Goal: Task Accomplishment & Management: Use online tool/utility

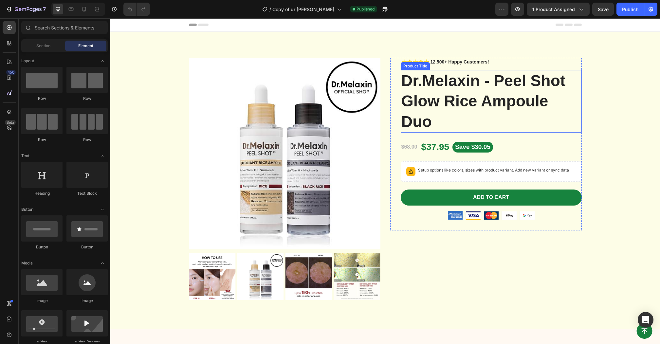
click at [479, 97] on h1 "Dr.Melaxin - Peel Shot Glow Rice Ampoule Duo" at bounding box center [491, 101] width 181 height 63
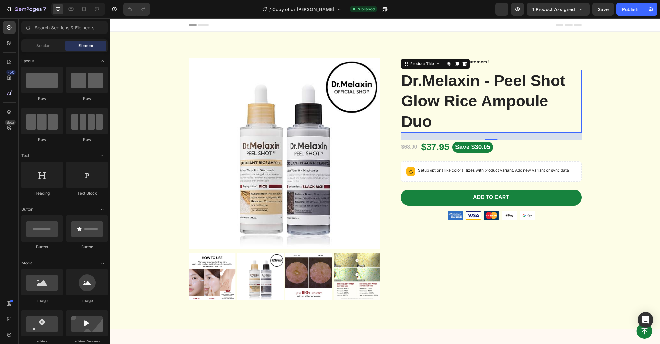
click at [479, 97] on h1 "Dr.Melaxin - Peel Shot Glow Rice Ampoule Duo" at bounding box center [491, 101] width 181 height 63
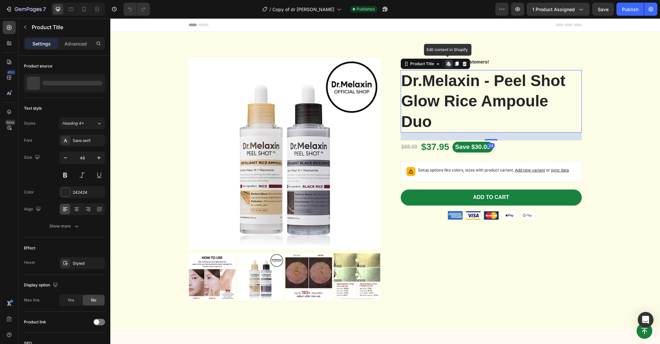
click at [479, 97] on h1 "Dr.Melaxin - Peel Shot Glow Rice Ampoule Duo" at bounding box center [491, 101] width 181 height 63
click at [83, 10] on icon at bounding box center [85, 9] width 4 height 5
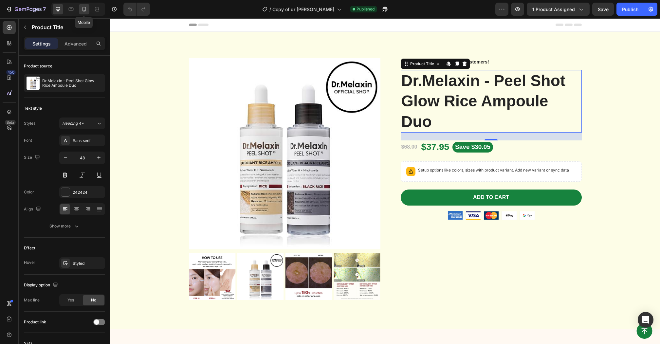
type input "28"
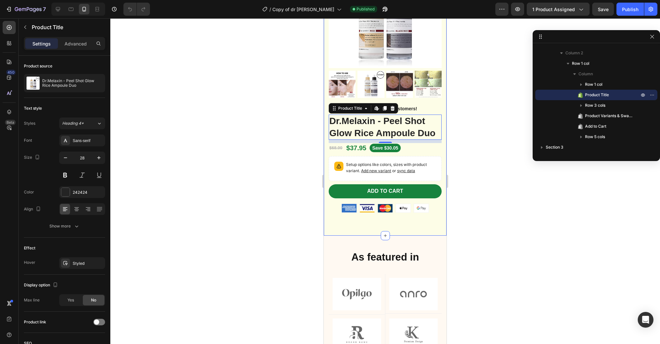
scroll to position [75, 0]
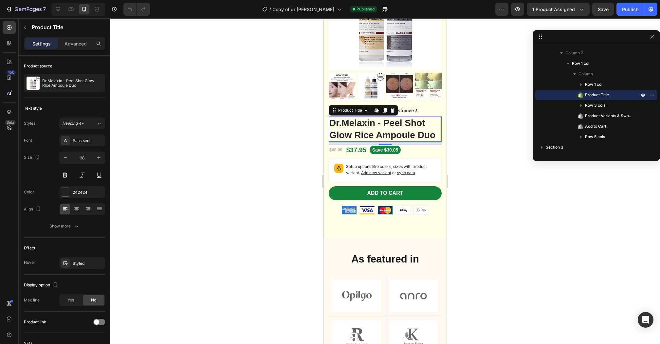
click at [489, 94] on div at bounding box center [385, 181] width 550 height 326
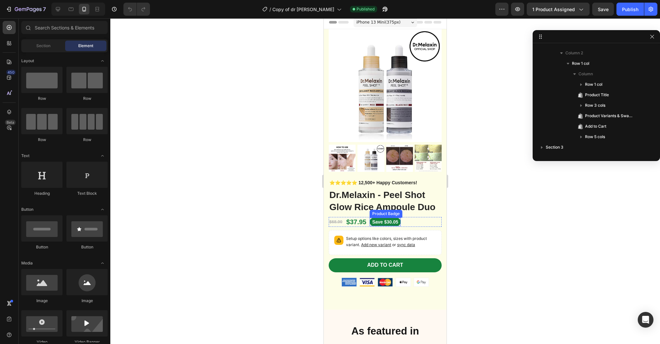
scroll to position [0, 0]
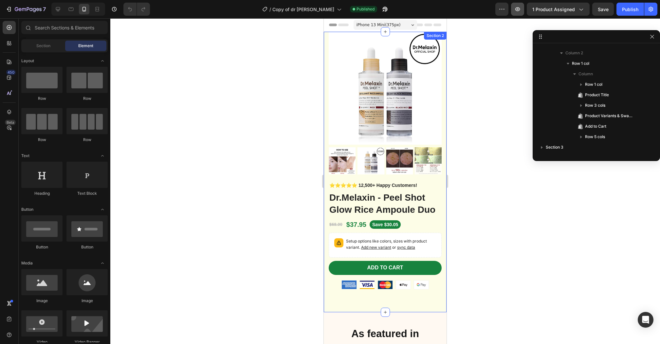
click at [517, 14] on button "button" at bounding box center [517, 9] width 13 height 13
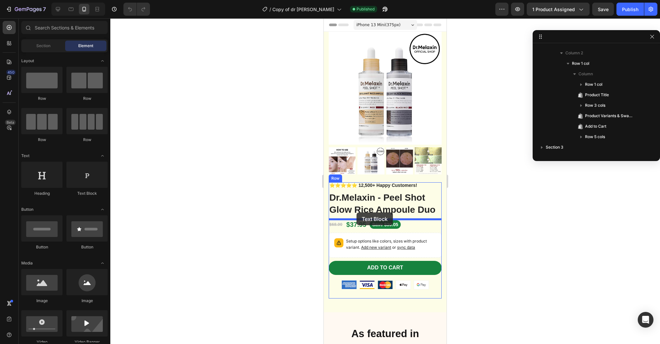
drag, startPoint x: 404, startPoint y: 201, endPoint x: 357, endPoint y: 213, distance: 48.9
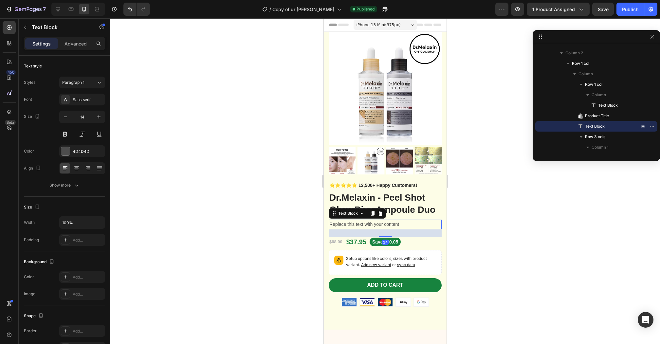
click at [373, 224] on div "Replace this text with your content" at bounding box center [385, 225] width 113 height 10
click at [373, 224] on p "Replace this text with your content" at bounding box center [386, 224] width 112 height 8
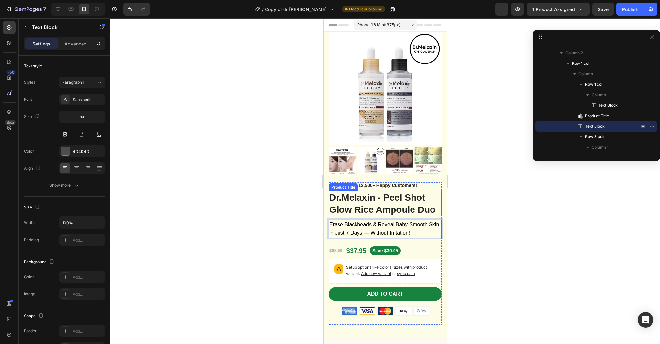
click at [399, 209] on h1 "Dr.Melaxin - Peel Shot Glow Rice Ampoule Duo" at bounding box center [385, 203] width 113 height 25
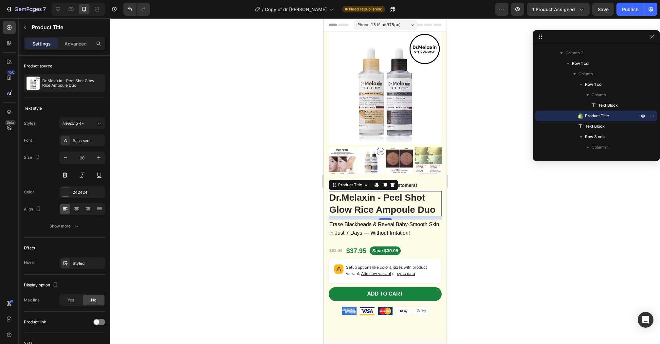
click at [617, 4] on div "Preview 1 product assigned Save Publish" at bounding box center [577, 9] width 162 height 13
click at [638, 11] on div "Publish" at bounding box center [630, 9] width 16 height 7
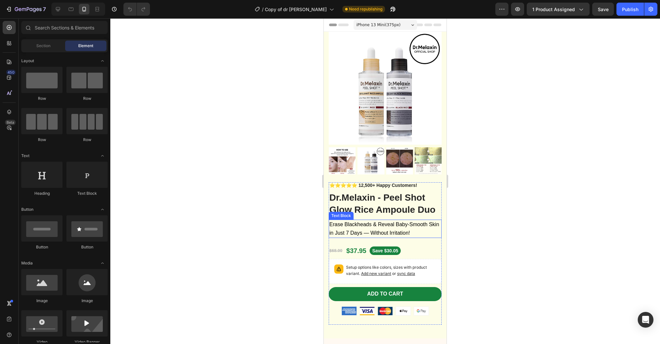
click at [369, 220] on p "Erase Blackheads & Reveal Baby-Smooth Skin in Just 7 Days — Without Irritation!" at bounding box center [386, 228] width 112 height 17
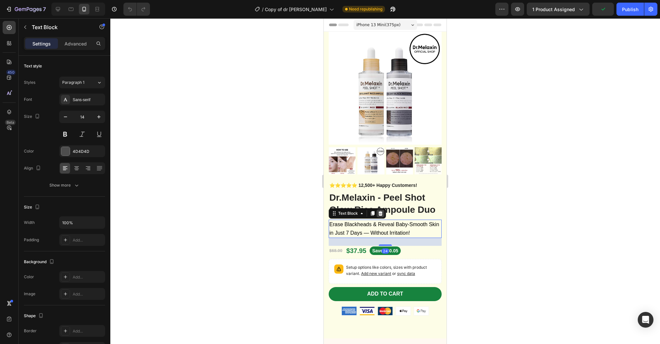
click at [383, 212] on div at bounding box center [381, 214] width 8 height 8
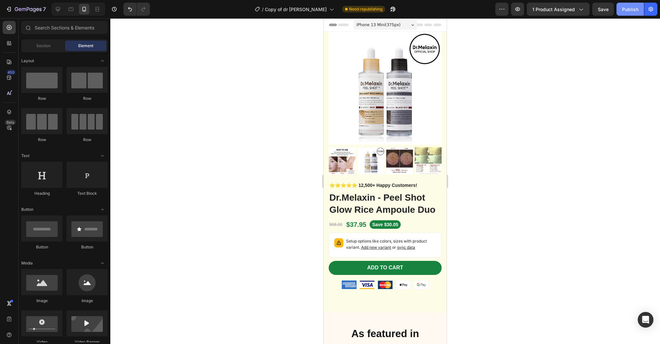
click at [635, 14] on button "Publish" at bounding box center [631, 9] width 28 height 13
click at [128, 9] on icon "Undo/Redo" at bounding box center [130, 9] width 4 height 4
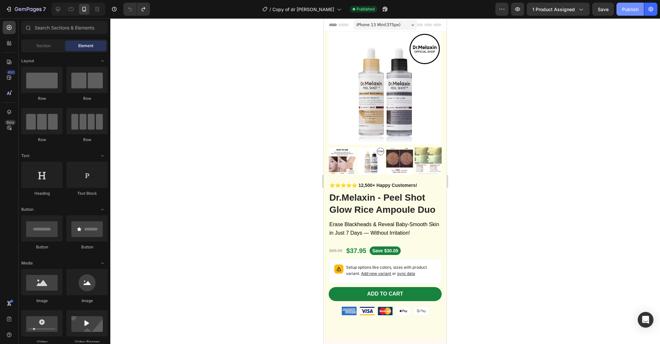
click at [642, 12] on button "Publish" at bounding box center [631, 9] width 28 height 13
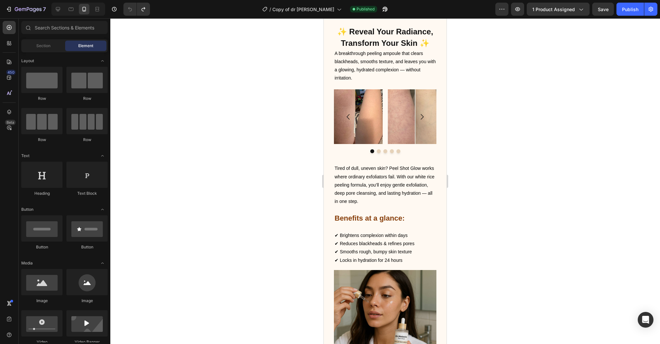
scroll to position [522, 0]
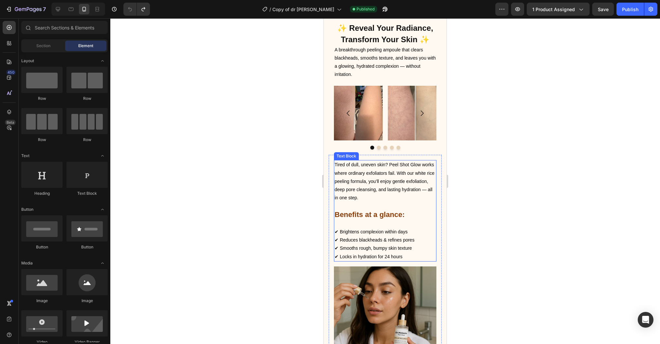
click at [371, 234] on p "✔ Brightens complexion within days ✔ Reduces blackheads & refines pores ✔ Smoot…" at bounding box center [385, 244] width 101 height 33
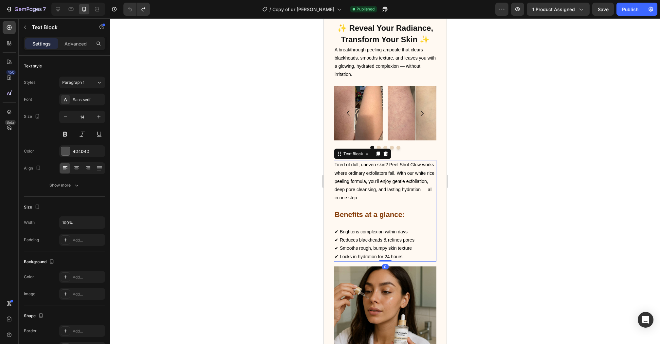
click at [371, 234] on p "✔ Brightens complexion within days ✔ Reduces blackheads & refines pores ✔ Smoot…" at bounding box center [385, 244] width 101 height 33
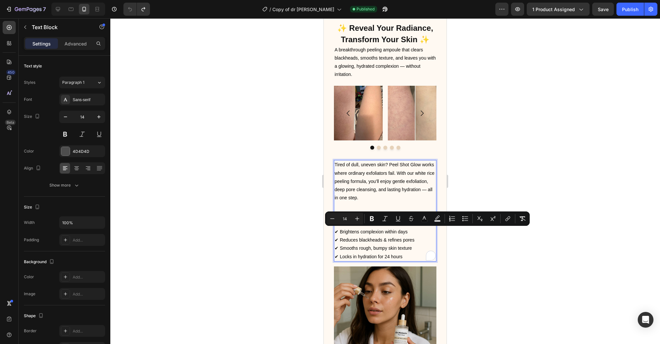
click at [402, 250] on span "✔ Smooths rough, bumpy skin texture" at bounding box center [373, 248] width 77 height 5
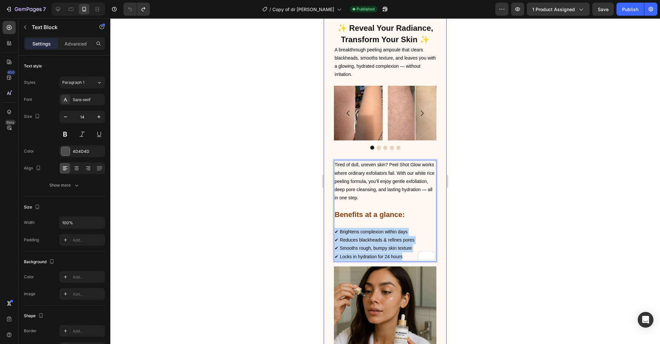
click at [328, 232] on div "As featured in Heading Image Row Image Row Image Row Image Row Row Image Row Im…" at bounding box center [385, 95] width 123 height 558
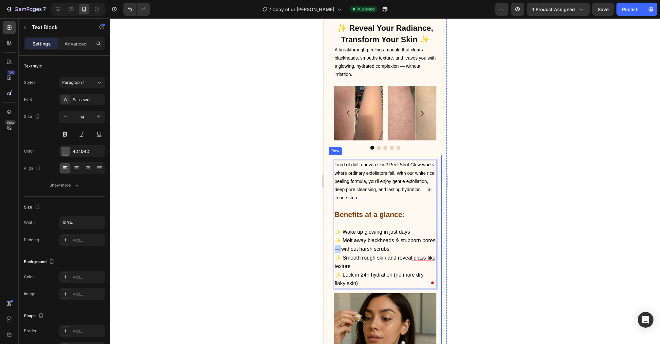
drag, startPoint x: 342, startPoint y: 248, endPoint x: 331, endPoint y: 248, distance: 11.1
click at [331, 248] on div "Tired of dull, uneven skin? Peel Shot Glow works where ordinary exfoliators fai…" at bounding box center [385, 278] width 113 height 246
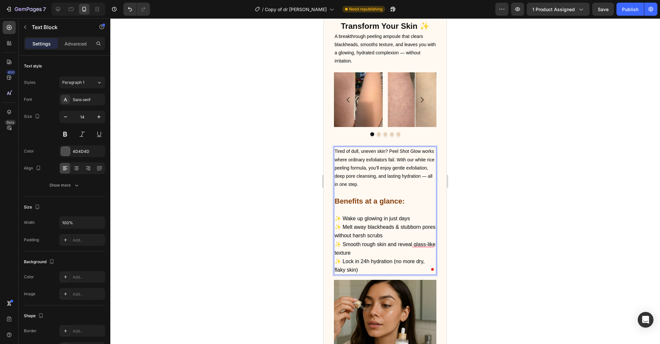
scroll to position [576, 0]
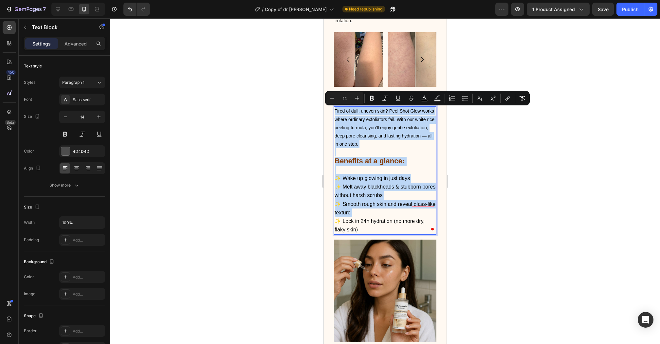
copy div "Tired of dull, uneven skin? Peel Shot Glow works where ordinary exfoliators fai…"
click at [372, 212] on p "✨ Wake up glowing in just days ✨ Melt away blackheads & stubborn pores without …" at bounding box center [385, 204] width 101 height 60
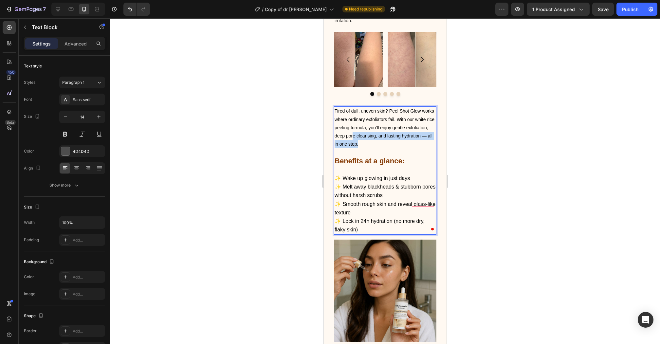
drag, startPoint x: 362, startPoint y: 144, endPoint x: 352, endPoint y: 131, distance: 16.6
click at [352, 131] on p "Tired of dull, uneven skin? Peel Shot Glow works where ordinary exfoliators fai…" at bounding box center [385, 127] width 101 height 41
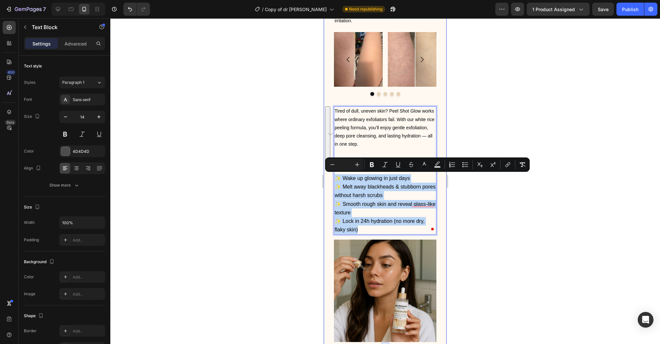
drag, startPoint x: 357, startPoint y: 227, endPoint x: 331, endPoint y: 176, distance: 56.8
click at [331, 176] on div "As featured in Heading Image Row Image Row Image Row Image Row Row Image Row Im…" at bounding box center [385, 54] width 123 height 585
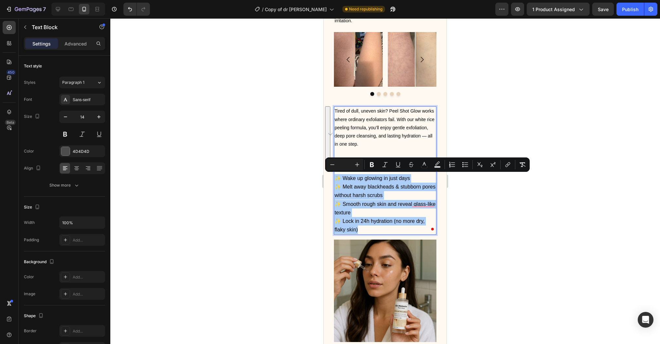
click at [342, 162] on input "Editor contextual toolbar" at bounding box center [344, 165] width 13 height 8
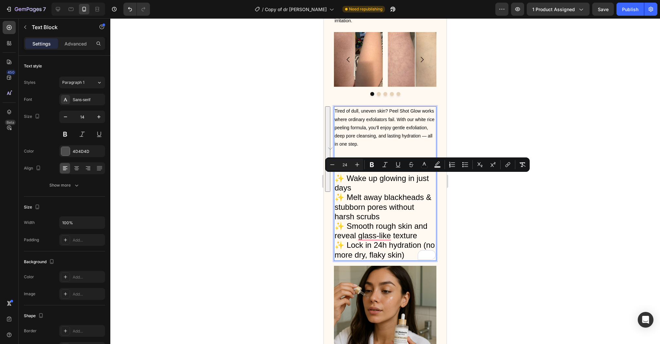
click at [345, 164] on input "24" at bounding box center [344, 165] width 13 height 8
type input "14"
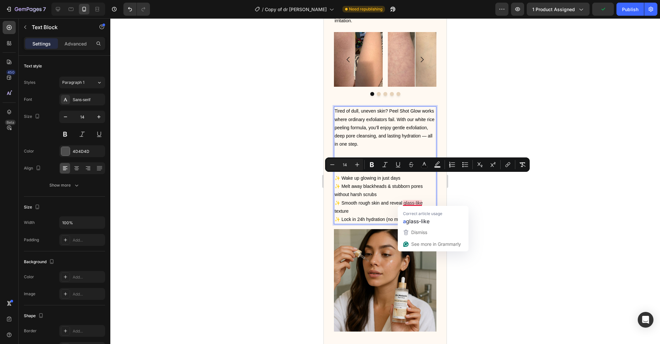
click at [377, 210] on p "✨ Wake up glowing in just days ✨ Melt away blackheads & stubborn pores without …" at bounding box center [385, 198] width 101 height 49
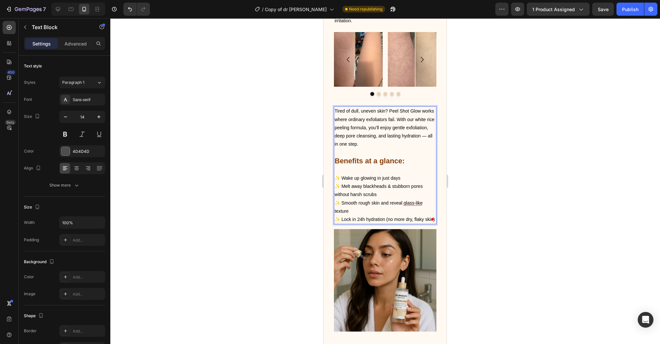
click at [398, 167] on p "Rich Text Editor. Editing area: main" at bounding box center [385, 170] width 101 height 8
click at [374, 152] on p "Rich Text Editor. Editing area: main" at bounding box center [385, 152] width 101 height 8
click at [370, 164] on strong "Benefits at a glance:" at bounding box center [370, 161] width 70 height 8
click at [366, 171] on p "Rich Text Editor. Editing area: main" at bounding box center [385, 170] width 101 height 8
click at [337, 176] on span "✨ Wake up glowing in just days" at bounding box center [368, 178] width 66 height 5
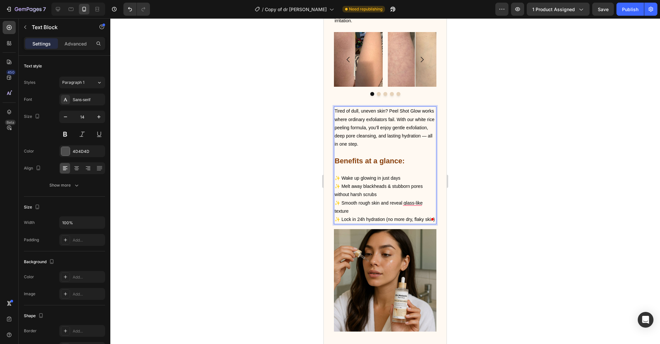
click at [339, 168] on p "Rich Text Editor. Editing area: main" at bounding box center [385, 170] width 101 height 8
click at [347, 152] on p "Rich Text Editor. Editing area: main" at bounding box center [385, 152] width 101 height 8
click at [343, 168] on p "Rich Text Editor. Editing area: main" at bounding box center [385, 170] width 101 height 8
click at [363, 148] on p "Rich Text Editor. Editing area: main" at bounding box center [385, 152] width 101 height 8
click at [621, 11] on button "Publish" at bounding box center [631, 9] width 28 height 13
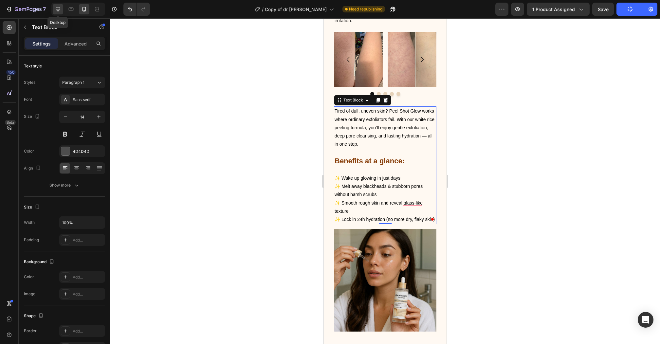
click at [55, 6] on div at bounding box center [58, 9] width 10 height 10
type input "16"
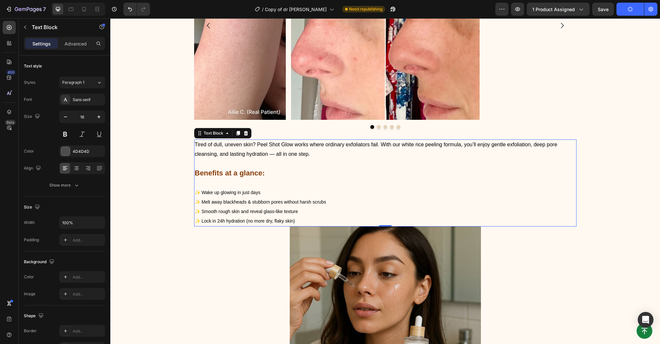
scroll to position [662, 0]
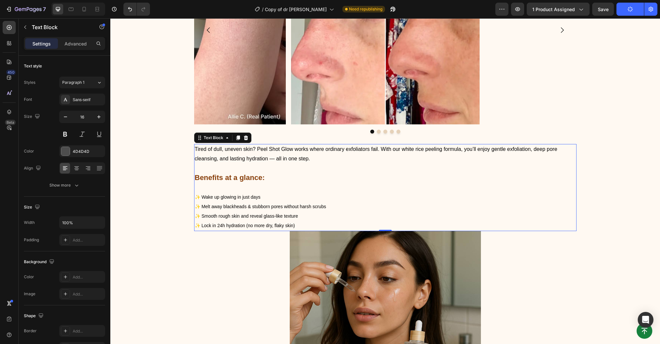
click at [331, 154] on p "Tired of dull, uneven skin? Peel Shot Glow works where ordinary exfoliators fai…" at bounding box center [385, 154] width 381 height 19
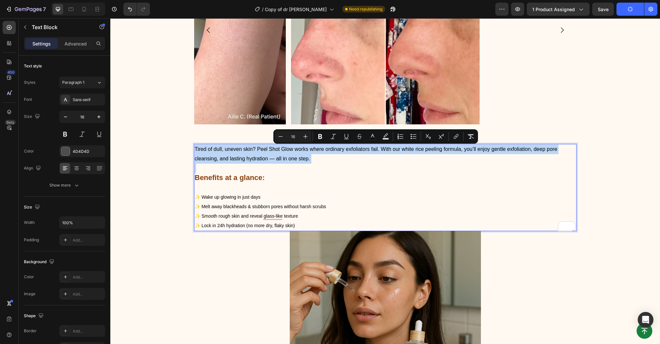
click at [267, 208] on span "✨ Melt away blackheads & stubborn pores without harsh scrubs" at bounding box center [260, 206] width 131 height 5
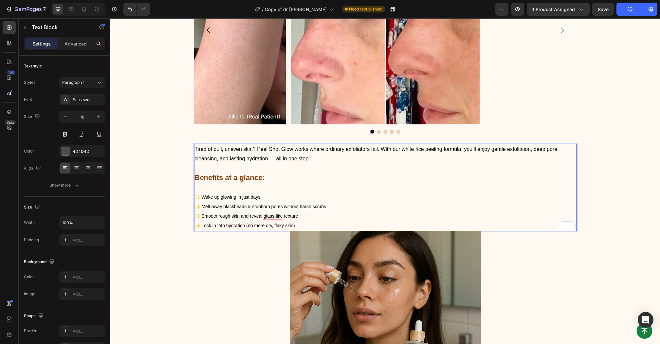
click at [267, 208] on span "✨ Melt away blackheads & stubborn pores without harsh scrubs" at bounding box center [260, 206] width 131 height 5
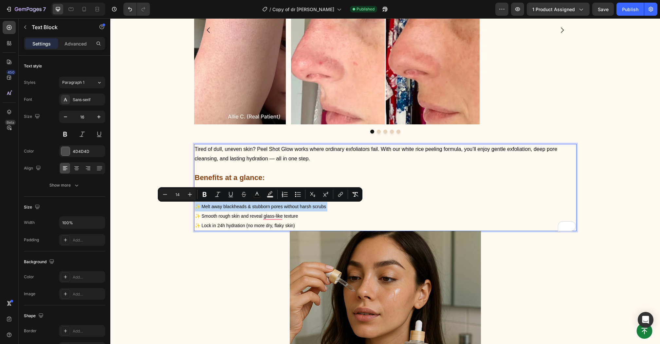
click at [305, 214] on p "✨ Wake up glowing in just days ✨ Melt away blackheads & stubborn pores without …" at bounding box center [385, 212] width 381 height 38
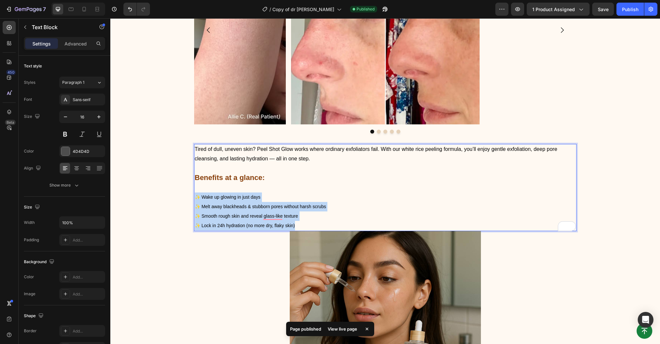
drag, startPoint x: 313, startPoint y: 225, endPoint x: 195, endPoint y: 199, distance: 121.3
click at [195, 199] on p "✨ Wake up glowing in just days ✨ Melt away blackheads & stubborn pores without …" at bounding box center [385, 212] width 381 height 38
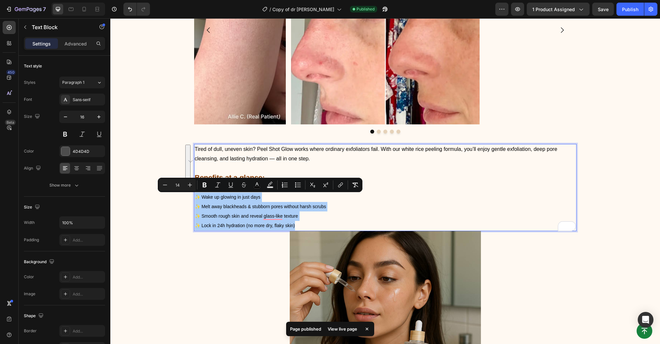
click at [624, 16] on div "7 Version history / Copy of dr [PERSON_NAME] Published Preview 1 product assign…" at bounding box center [330, 9] width 660 height 19
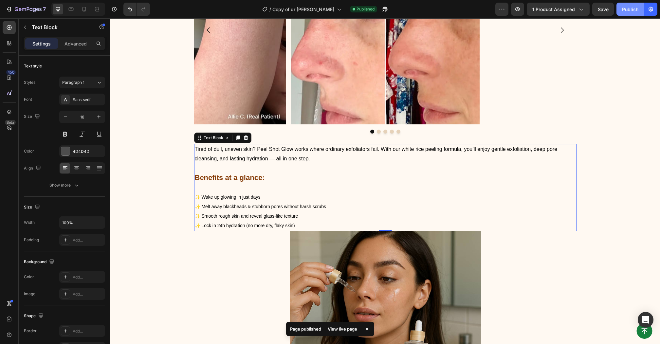
click at [627, 13] on button "Publish" at bounding box center [631, 9] width 28 height 13
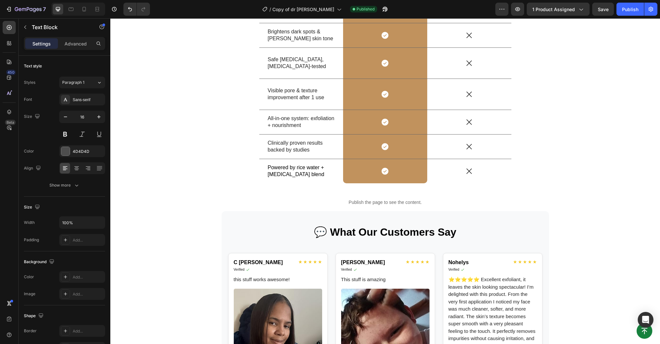
scroll to position [2654, 0]
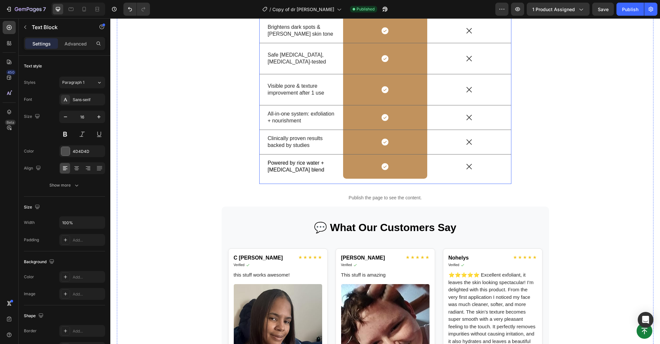
click at [389, 184] on div "US VS THEM Heading Drop element here Image Row Other Text Block Row Gentle exfo…" at bounding box center [385, 46] width 252 height 275
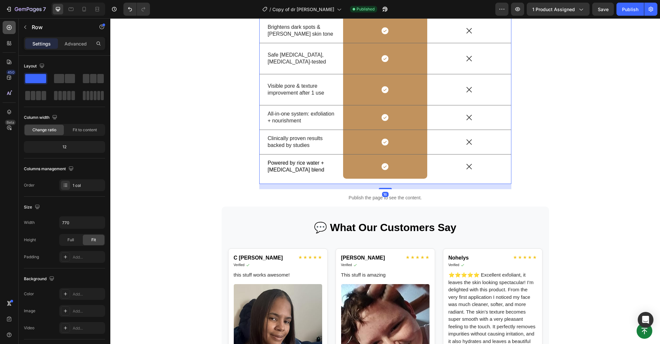
click at [9, 31] on div at bounding box center [9, 27] width 13 height 13
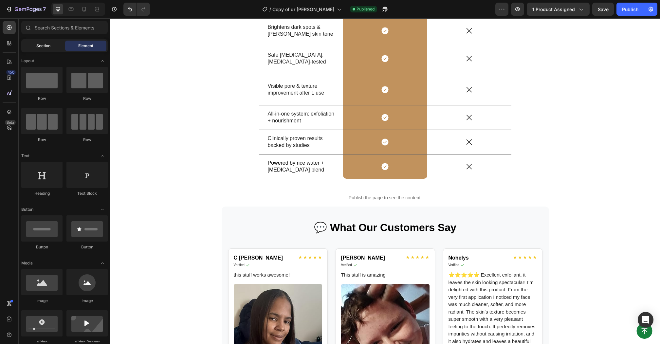
click at [39, 46] on span "Section" at bounding box center [43, 46] width 14 height 6
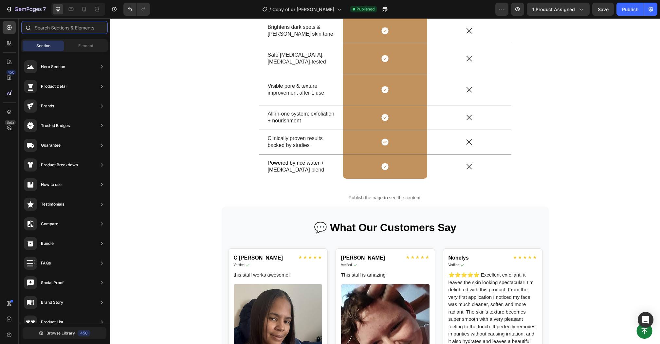
click at [60, 34] on input "text" at bounding box center [64, 27] width 86 height 13
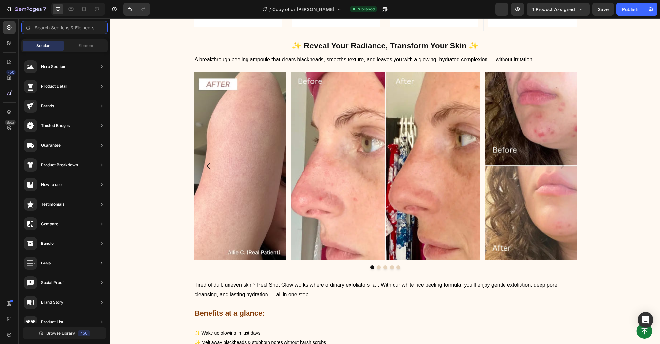
scroll to position [421, 0]
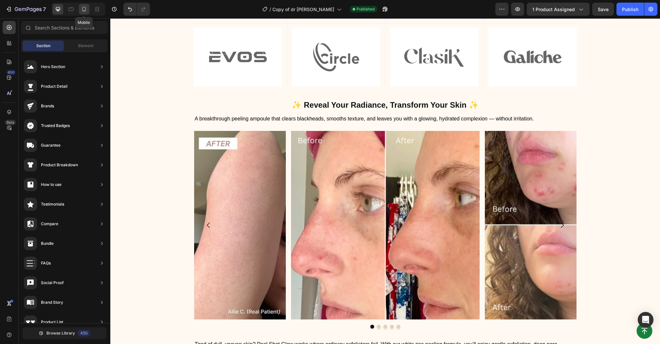
click at [86, 11] on icon at bounding box center [84, 9] width 7 height 7
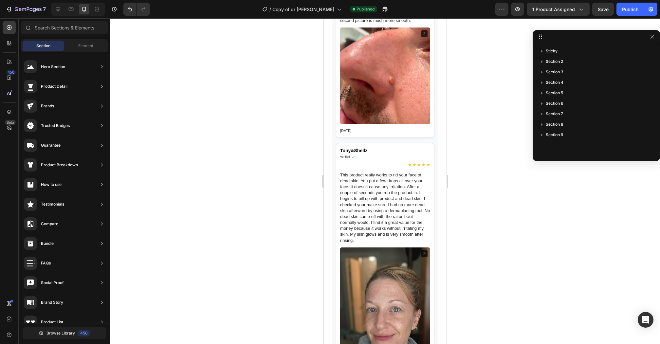
scroll to position [3931, 0]
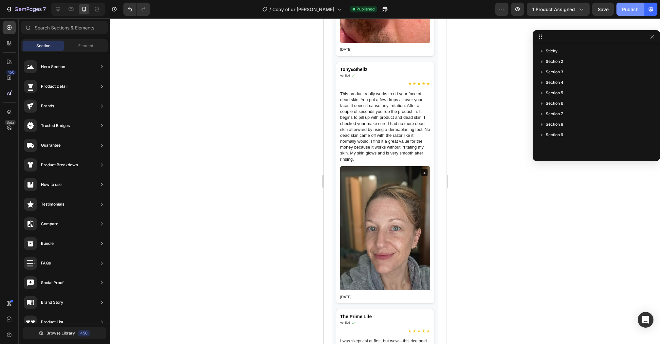
click at [624, 9] on div "Publish" at bounding box center [630, 9] width 16 height 7
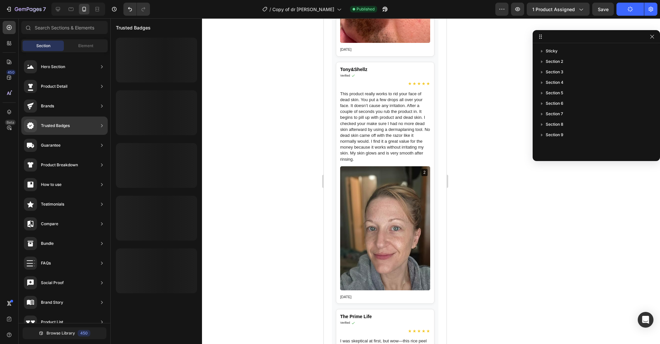
scroll to position [0, 0]
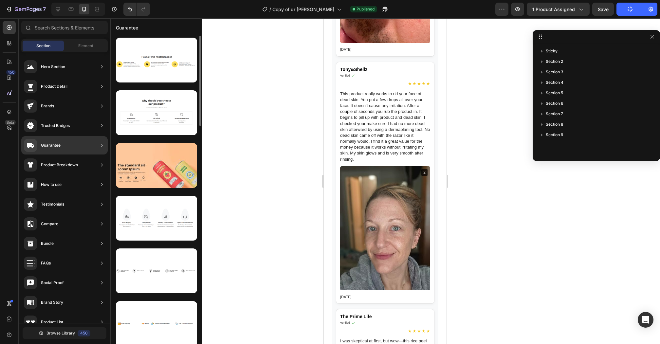
click at [85, 143] on div "Guarantee" at bounding box center [64, 145] width 86 height 18
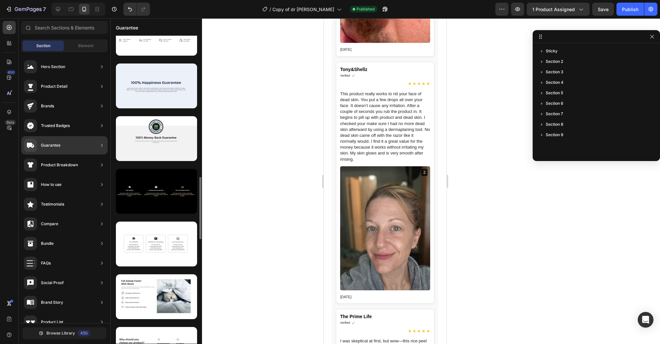
scroll to position [653, 0]
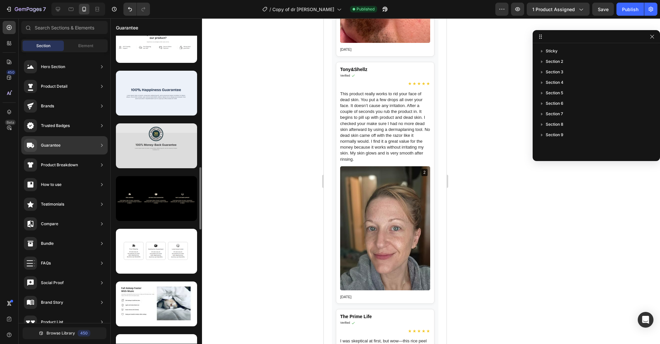
click at [162, 154] on div at bounding box center [156, 146] width 81 height 45
click at [197, 148] on div at bounding box center [156, 146] width 81 height 45
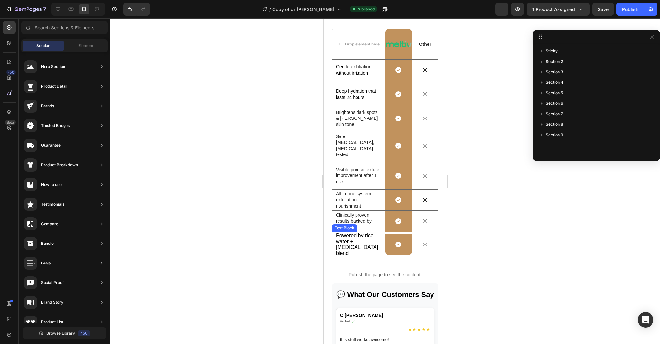
scroll to position [2543, 0]
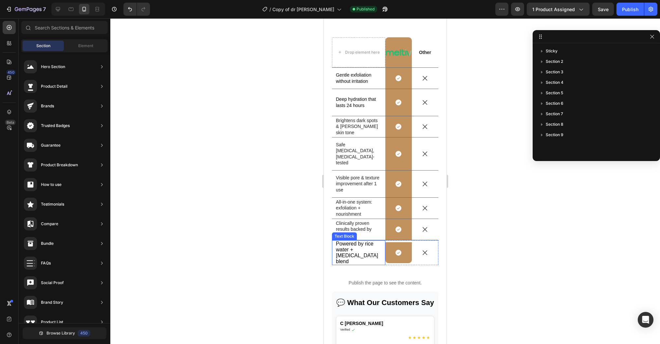
click at [348, 250] on span "Powered by rice water + [MEDICAL_DATA] blend" at bounding box center [357, 253] width 42 height 24
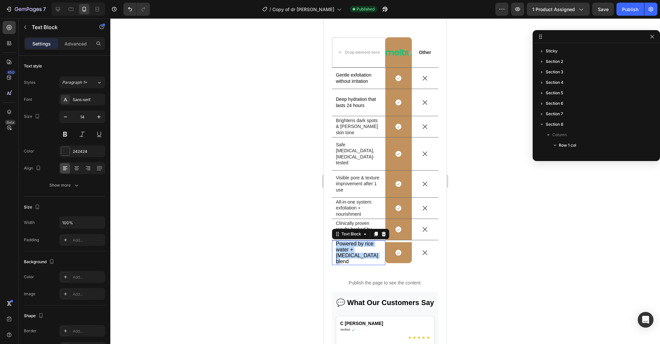
scroll to position [187, 0]
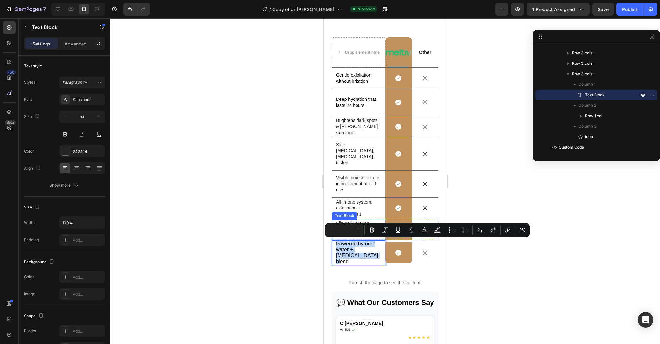
click at [354, 216] on div "Text Block" at bounding box center [345, 216] width 22 height 6
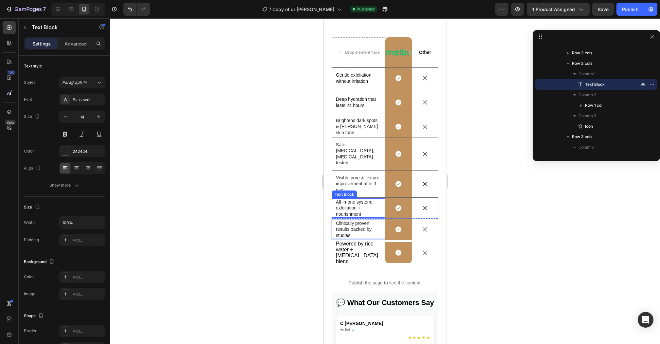
click at [356, 210] on p "All-in-one system: exfoliation + nourishment" at bounding box center [359, 208] width 46 height 18
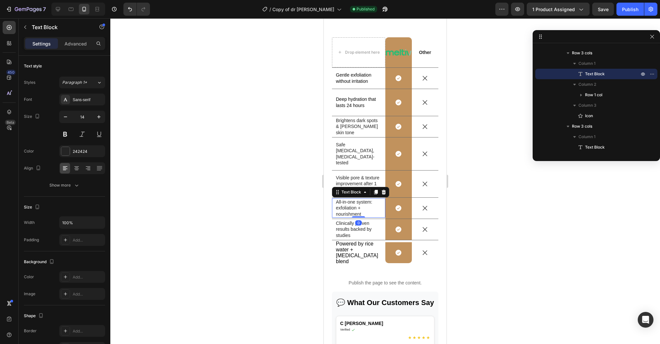
click at [356, 210] on p "All-in-one system: exfoliation + nourishment" at bounding box center [359, 208] width 46 height 18
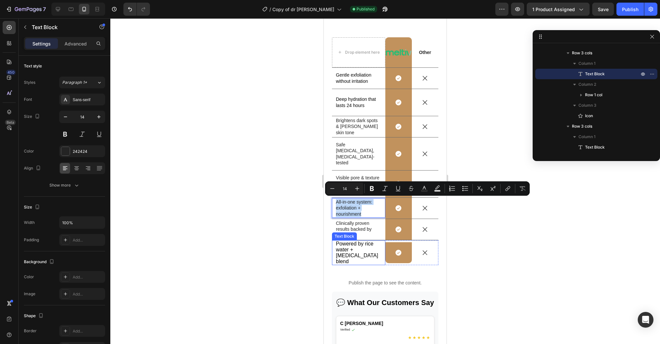
click at [354, 243] on span "Powered by rice water + [MEDICAL_DATA] blend" at bounding box center [357, 253] width 42 height 24
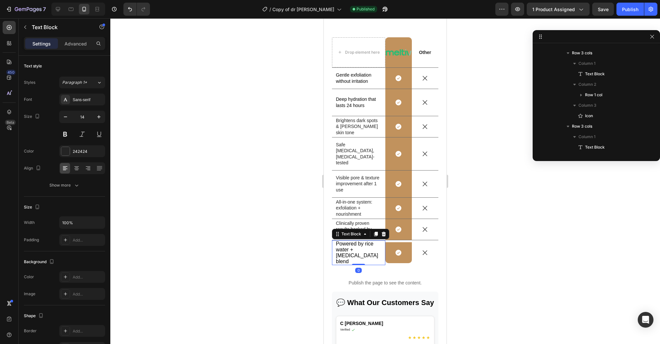
scroll to position [313, 0]
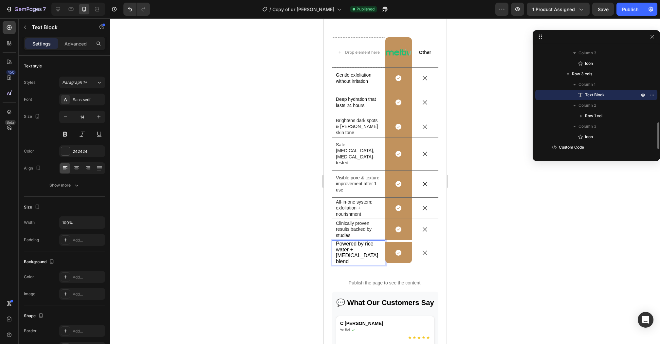
click at [354, 243] on span "Powered by rice water + [MEDICAL_DATA] blend" at bounding box center [357, 253] width 42 height 24
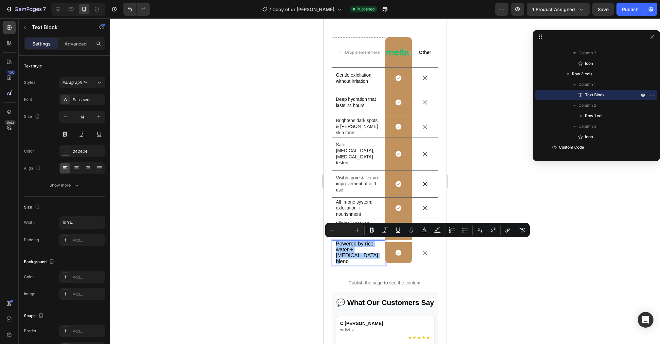
click at [348, 233] on input "Editor contextual toolbar" at bounding box center [344, 230] width 13 height 8
type input "14"
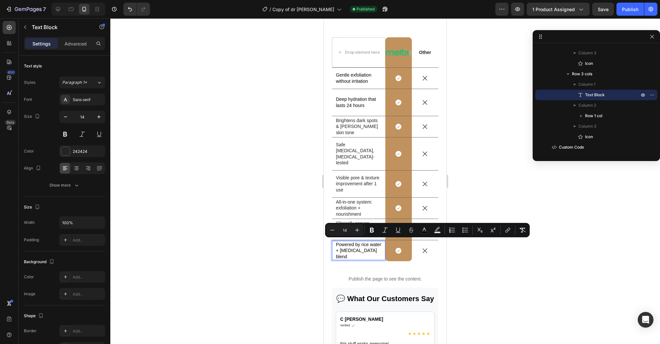
click at [309, 269] on div at bounding box center [385, 181] width 550 height 326
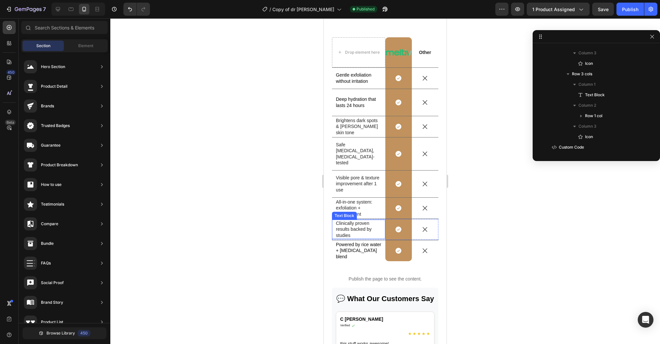
click at [354, 235] on p "Clinically proven results backed by studies" at bounding box center [359, 229] width 46 height 18
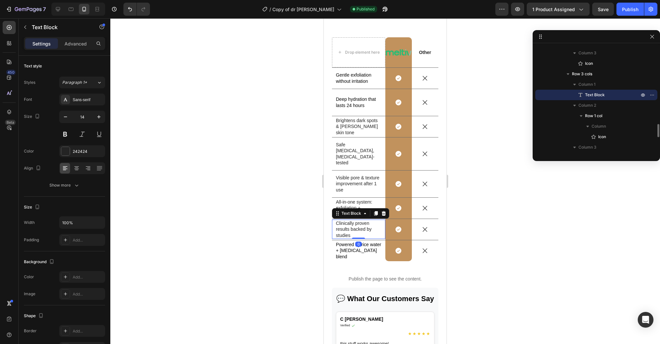
click at [354, 235] on p "Clinically proven results backed by studies" at bounding box center [359, 229] width 46 height 18
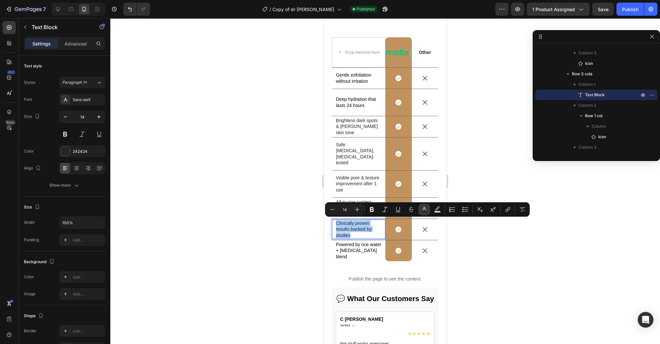
click at [426, 207] on icon "Editor contextual toolbar" at bounding box center [424, 209] width 7 height 7
type input "242424"
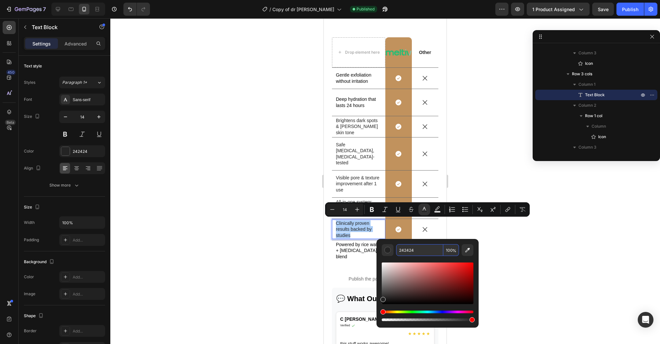
click at [412, 251] on input "242424" at bounding box center [419, 250] width 47 height 12
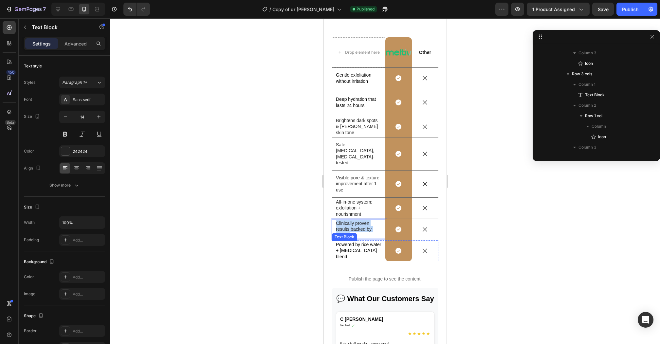
click at [355, 248] on span "Powered by rice water + [MEDICAL_DATA] blend" at bounding box center [359, 250] width 46 height 17
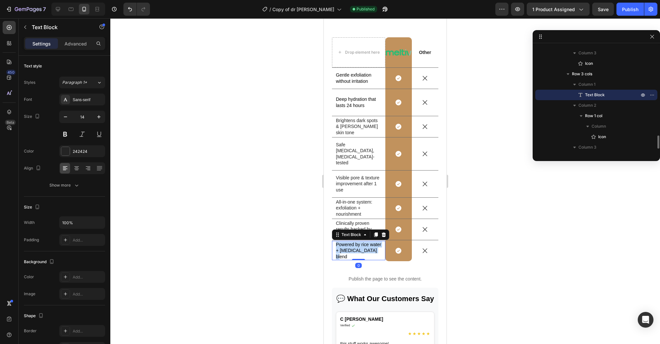
click at [355, 248] on span "Powered by rice water + [MEDICAL_DATA] blend" at bounding box center [359, 250] width 46 height 17
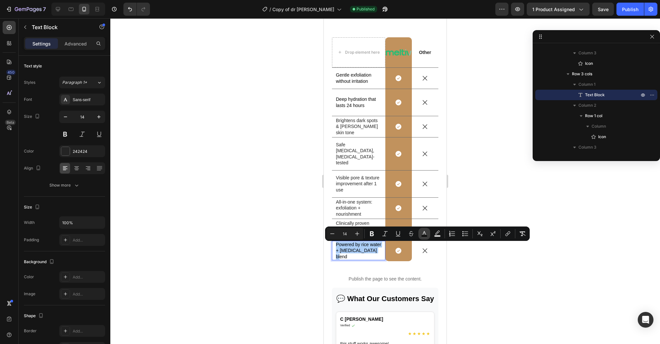
click at [424, 231] on icon "Editor contextual toolbar" at bounding box center [424, 234] width 7 height 7
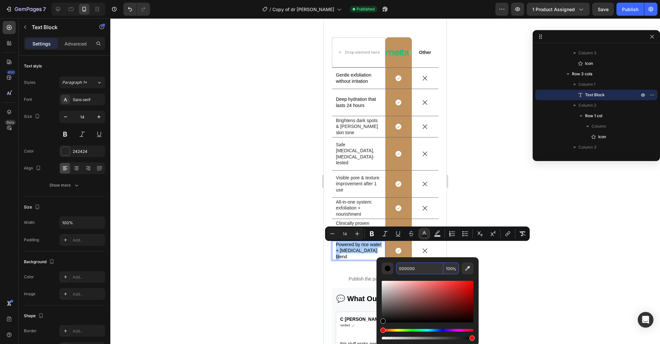
click at [417, 270] on input "000000" at bounding box center [419, 269] width 47 height 12
paste input "242424"
type input "242424"
click at [277, 279] on div at bounding box center [385, 181] width 550 height 326
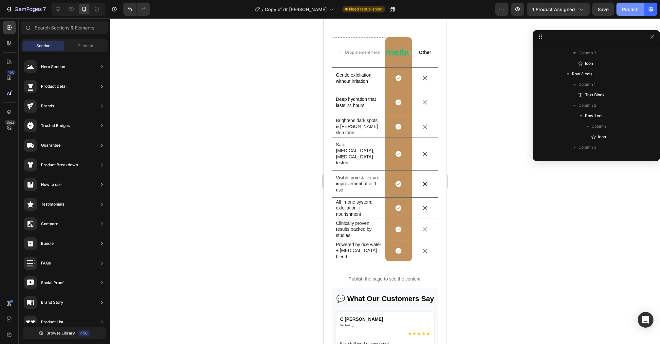
click at [638, 8] on div "Publish" at bounding box center [630, 9] width 16 height 7
drag, startPoint x: 56, startPoint y: 10, endPoint x: 0, endPoint y: 18, distance: 56.5
click at [56, 10] on icon at bounding box center [58, 9] width 7 height 7
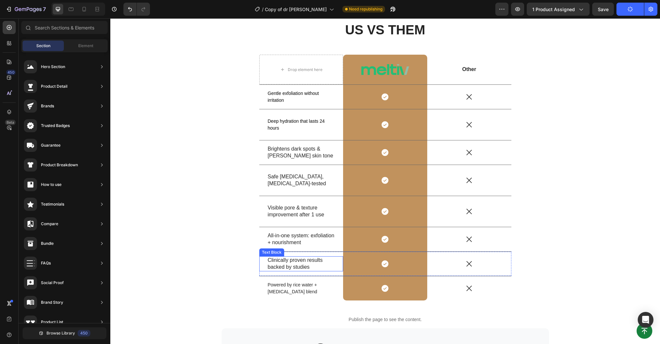
click at [285, 265] on p "Clinically proven results backed by studies" at bounding box center [301, 264] width 67 height 14
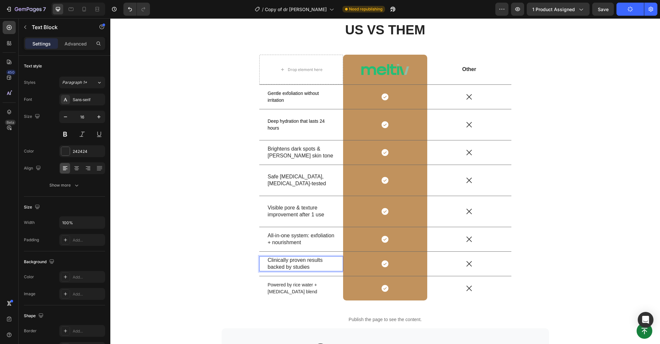
click at [285, 265] on p "Clinically proven results backed by studies" at bounding box center [301, 264] width 67 height 14
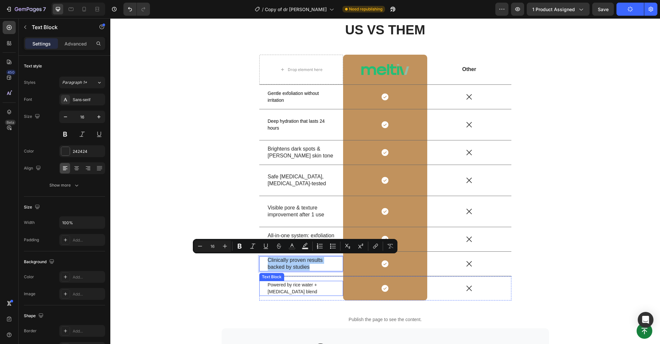
click at [290, 287] on p "Powered by rice water + [MEDICAL_DATA] blend" at bounding box center [301, 289] width 67 height 14
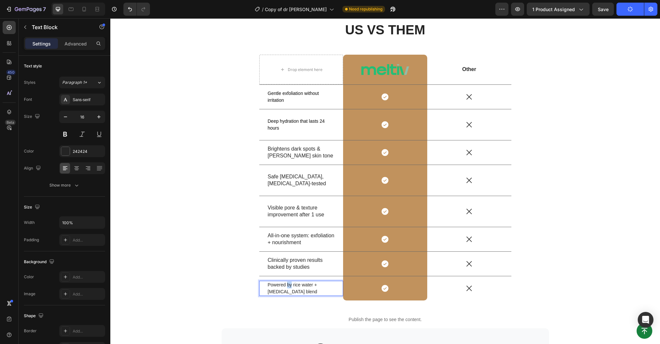
click at [290, 287] on p "Powered by rice water + [MEDICAL_DATA] blend" at bounding box center [301, 289] width 67 height 14
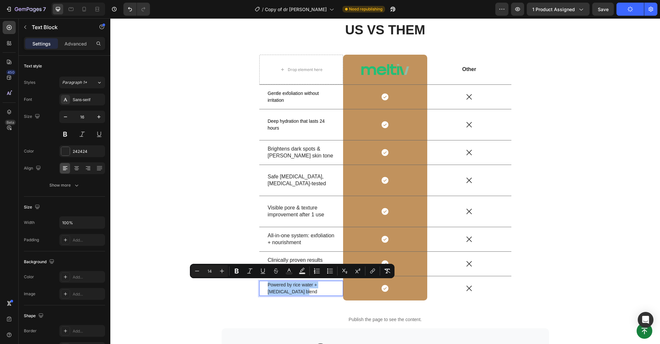
click at [210, 272] on input "14" at bounding box center [209, 271] width 13 height 8
type input "16"
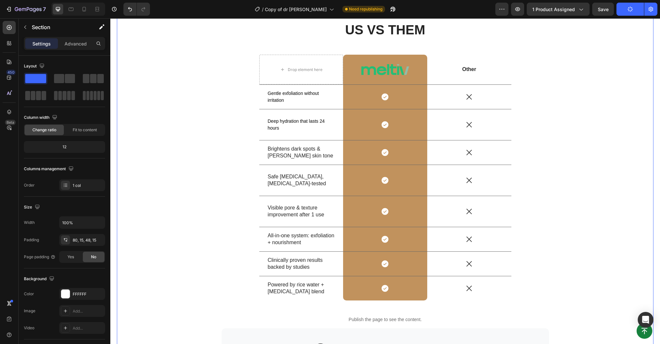
click at [626, 9] on button "Publish" at bounding box center [631, 9] width 28 height 13
click at [291, 99] on p "Gentle exfoliation without irritation" at bounding box center [301, 97] width 67 height 14
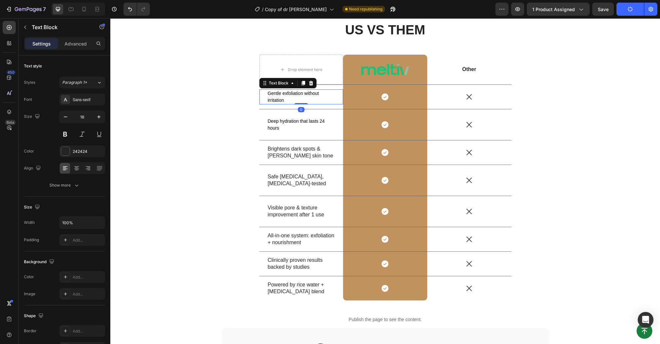
click at [291, 99] on p "Gentle exfoliation without irritation" at bounding box center [301, 97] width 67 height 14
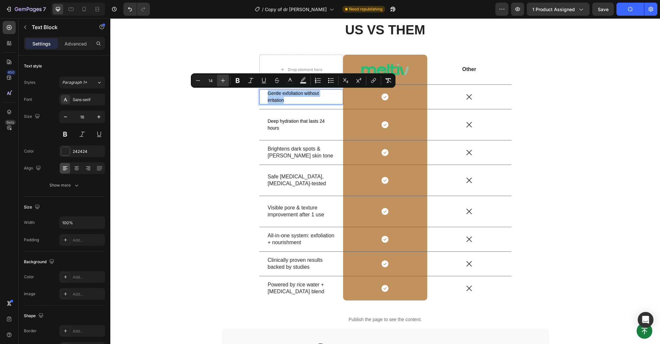
click at [222, 82] on icon "Editor contextual toolbar" at bounding box center [223, 80] width 7 height 7
type input "16"
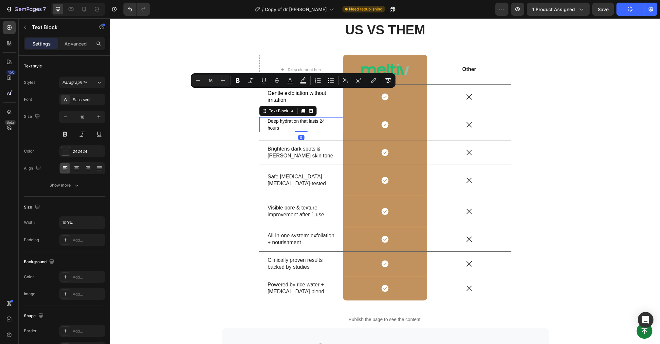
click at [281, 121] on span "Deep hydration that lasts 24 hours" at bounding box center [296, 125] width 57 height 12
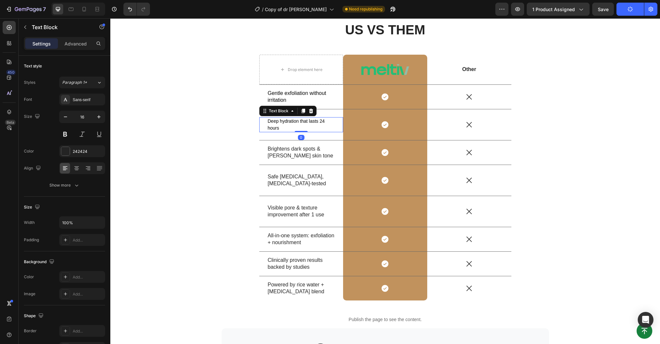
click at [281, 121] on span "Deep hydration that lasts 24 hours" at bounding box center [296, 125] width 57 height 12
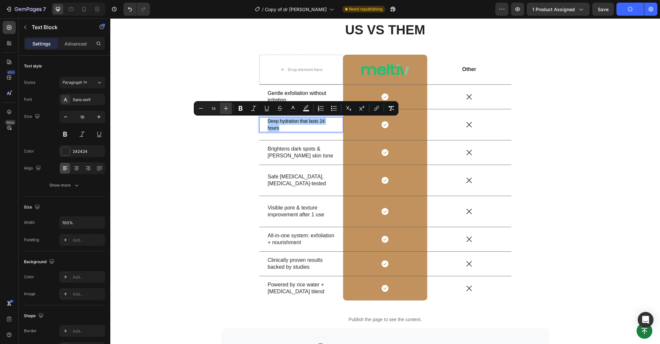
click at [227, 110] on icon "Editor contextual toolbar" at bounding box center [226, 108] width 7 height 7
type input "16"
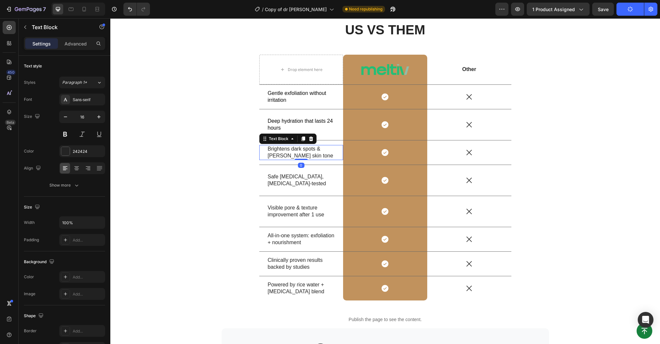
click at [282, 147] on p "Brightens dark spots & [PERSON_NAME] skin tone" at bounding box center [301, 153] width 67 height 14
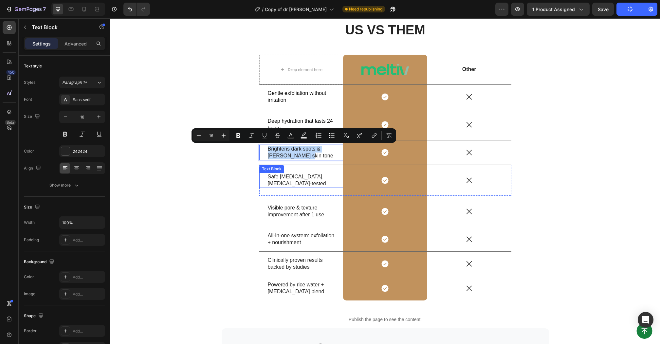
click at [282, 180] on p "Safe [MEDICAL_DATA], [MEDICAL_DATA]-tested" at bounding box center [301, 181] width 67 height 14
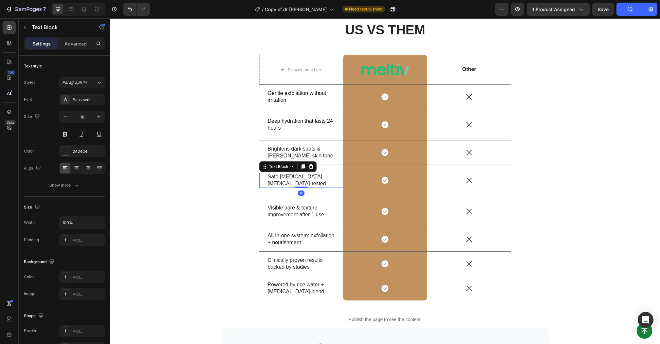
click at [282, 180] on p "Safe [MEDICAL_DATA], [MEDICAL_DATA]-tested" at bounding box center [301, 181] width 67 height 14
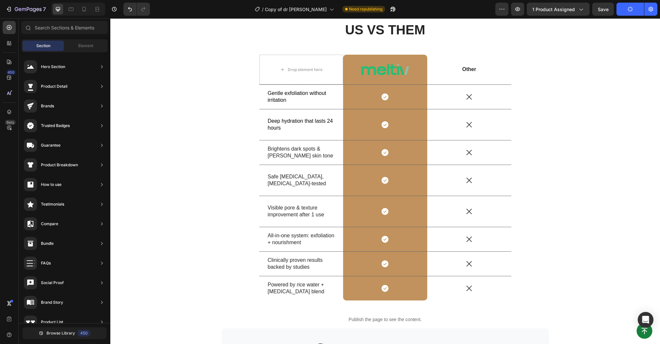
click at [282, 180] on p "Safe [MEDICAL_DATA], [MEDICAL_DATA]-tested" at bounding box center [301, 181] width 67 height 14
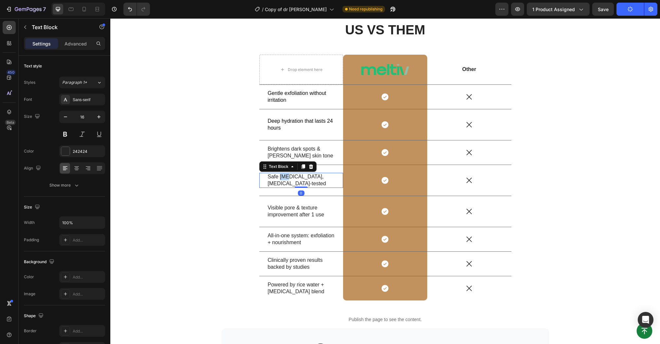
click at [282, 180] on p "Safe [MEDICAL_DATA], [MEDICAL_DATA]-tested" at bounding box center [301, 181] width 67 height 14
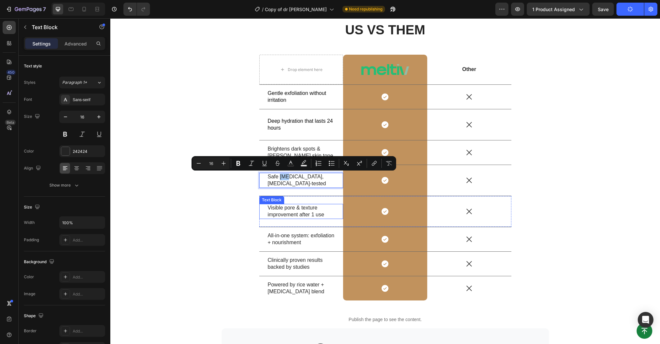
click at [280, 211] on p "Visible pore & texture improvement after 1 use" at bounding box center [301, 212] width 67 height 14
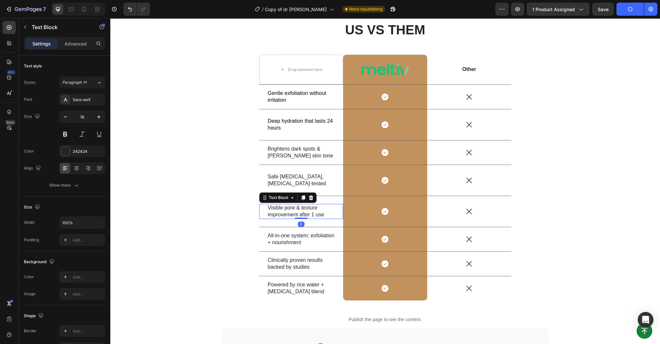
click at [280, 211] on p "Visible pore & texture improvement after 1 use" at bounding box center [301, 212] width 67 height 14
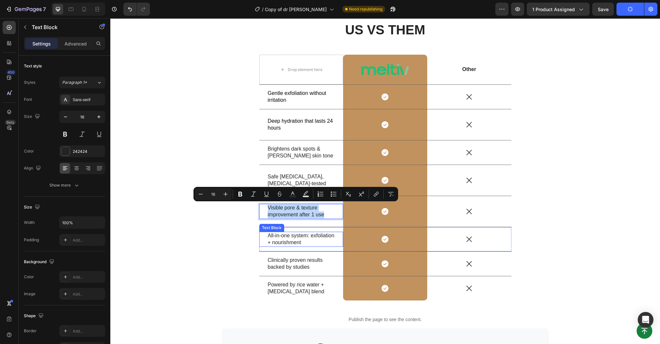
click at [280, 236] on p "All-in-one system: exfoliation + nourishment" at bounding box center [301, 240] width 67 height 14
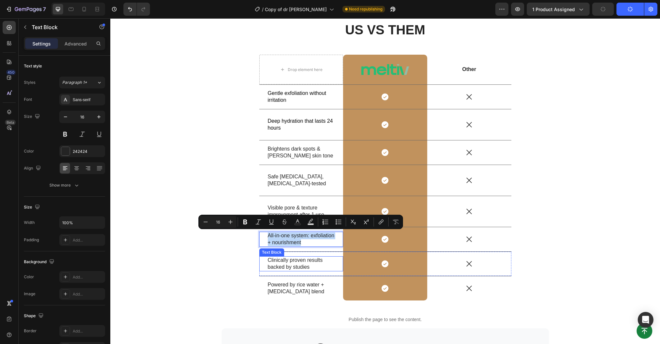
click at [284, 259] on p "Clinically proven results backed by studies" at bounding box center [301, 264] width 67 height 14
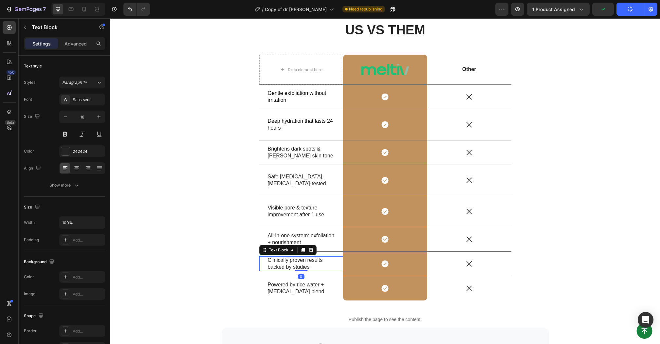
click at [284, 259] on p "Clinically proven results backed by studies" at bounding box center [301, 264] width 67 height 14
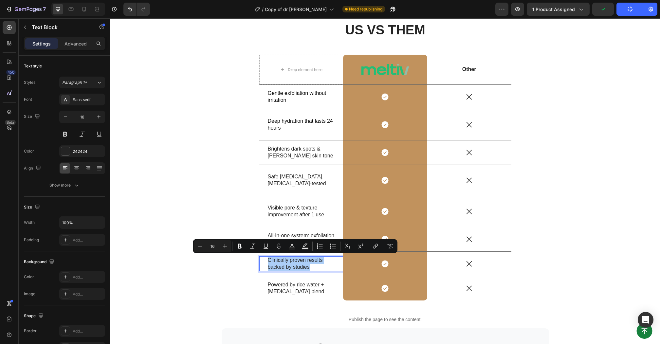
click at [631, 10] on icon "button" at bounding box center [630, 10] width 1 height 1
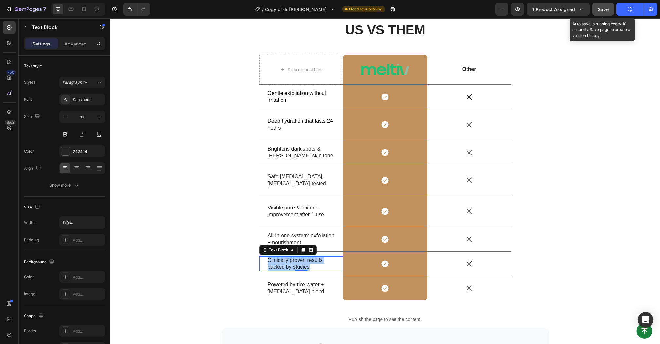
click at [605, 11] on span "Save" at bounding box center [603, 10] width 11 height 6
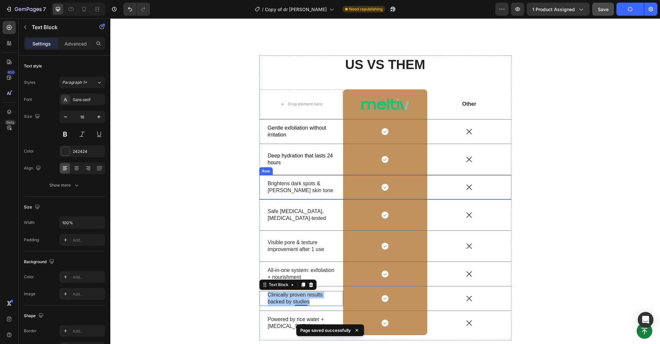
scroll to position [2563, 0]
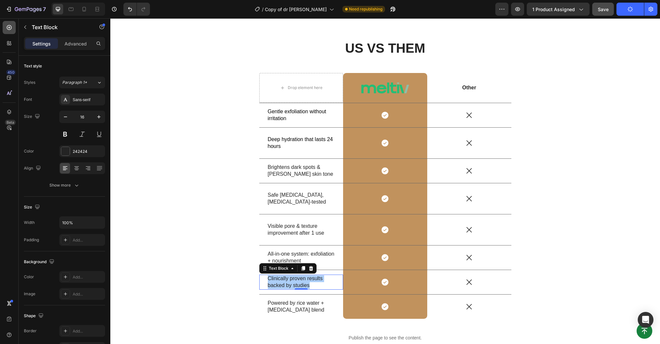
click at [7, 29] on icon at bounding box center [9, 27] width 7 height 7
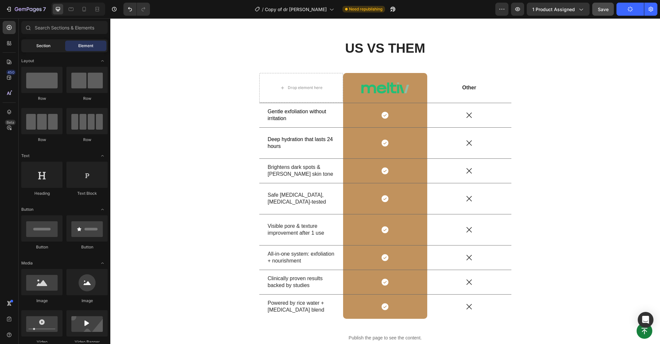
click at [50, 46] on span "Section" at bounding box center [43, 46] width 14 height 6
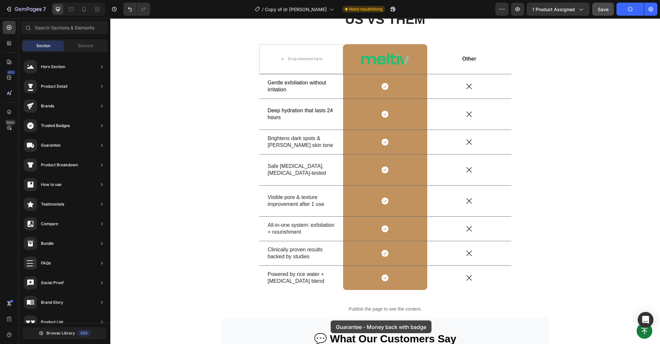
scroll to position [2598, 0]
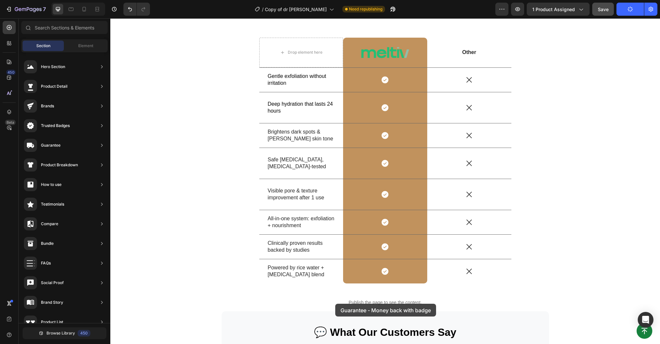
drag, startPoint x: 266, startPoint y: 227, endPoint x: 337, endPoint y: 302, distance: 103.4
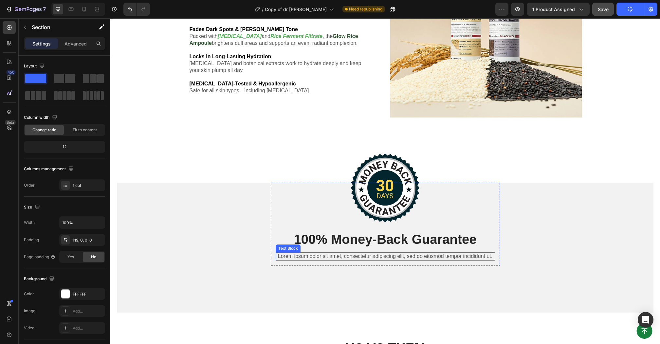
scroll to position [2425, 0]
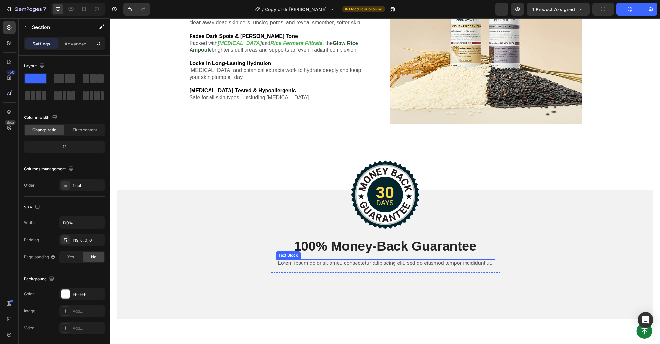
click at [323, 264] on p "Lorem ipsum dolor sit amet, consectetur adipiscing elit, sed do eiusmod tempor …" at bounding box center [386, 263] width 218 height 7
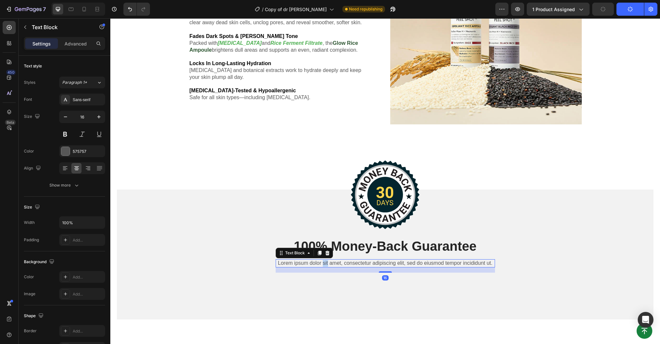
click at [323, 264] on p "Lorem ipsum dolor sit amet, consectetur adipiscing elit, sed do eiusmod tempor …" at bounding box center [386, 263] width 218 height 7
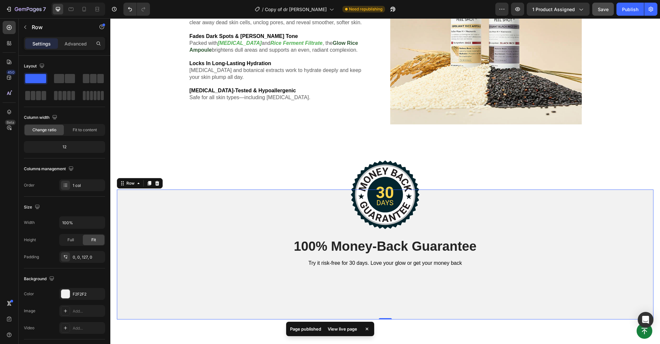
click at [451, 310] on div "Image 100% Money-Back Guarantee Heading Try it risk-free for 30 days. Love your…" at bounding box center [385, 255] width 537 height 130
click at [80, 45] on p "Advanced" at bounding box center [76, 43] width 22 height 7
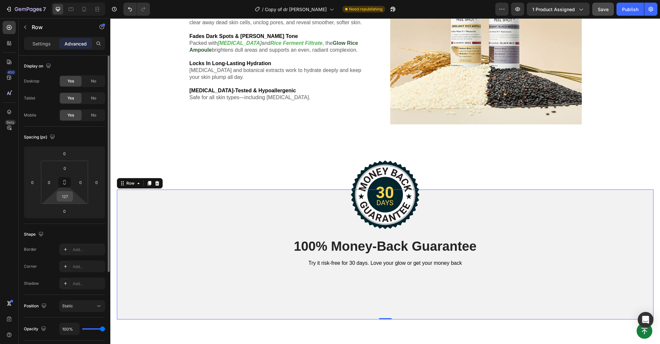
click at [66, 197] on input "127" at bounding box center [64, 197] width 13 height 10
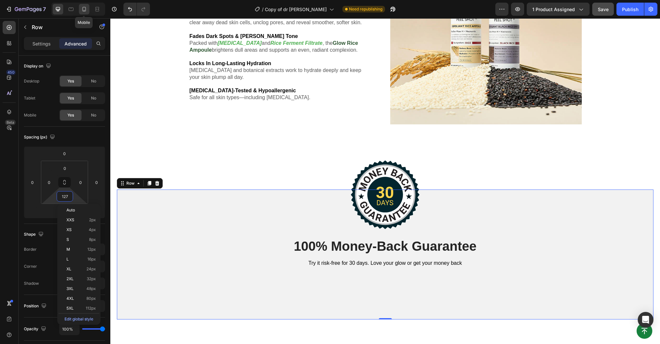
click at [86, 13] on div at bounding box center [84, 9] width 10 height 10
type input "68"
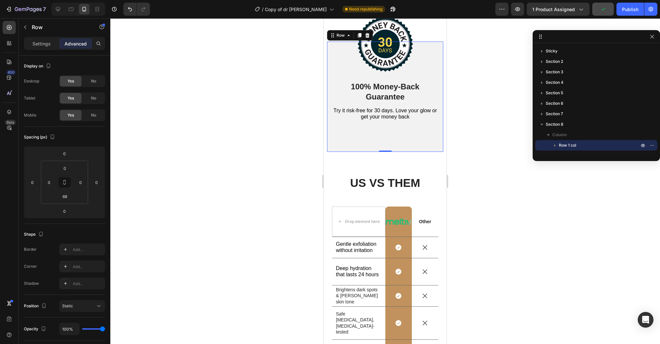
scroll to position [2523, 0]
click at [635, 12] on div "Publish" at bounding box center [630, 9] width 16 height 7
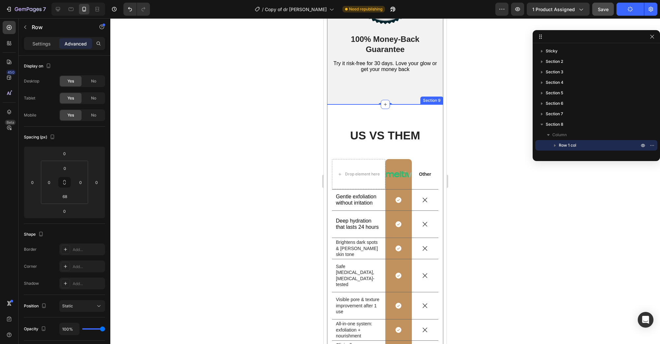
scroll to position [2439, 0]
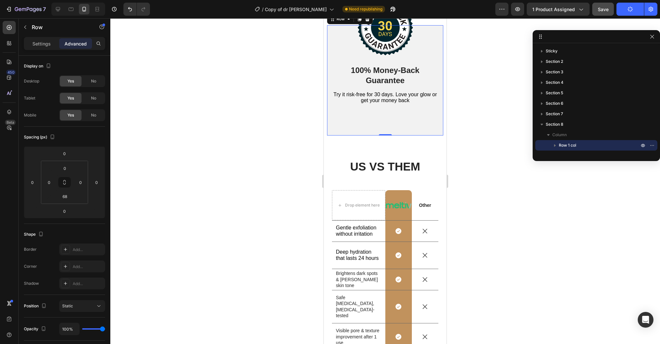
click at [490, 116] on div at bounding box center [385, 181] width 550 height 326
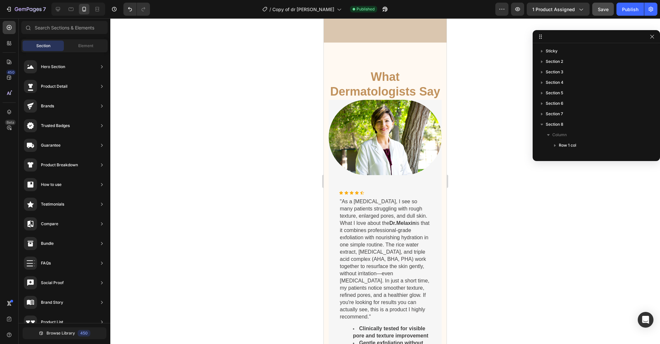
scroll to position [1310, 0]
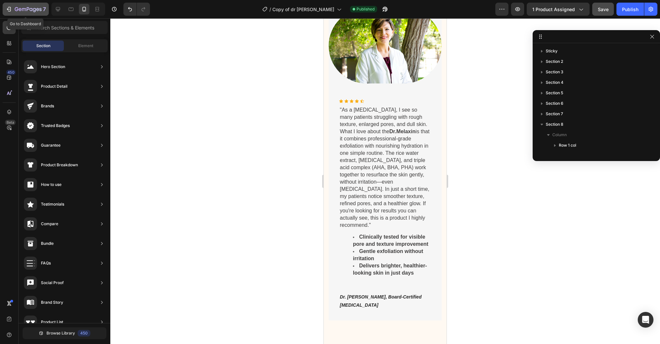
click at [6, 12] on icon "button" at bounding box center [9, 9] width 7 height 7
